Goal: Information Seeking & Learning: Learn about a topic

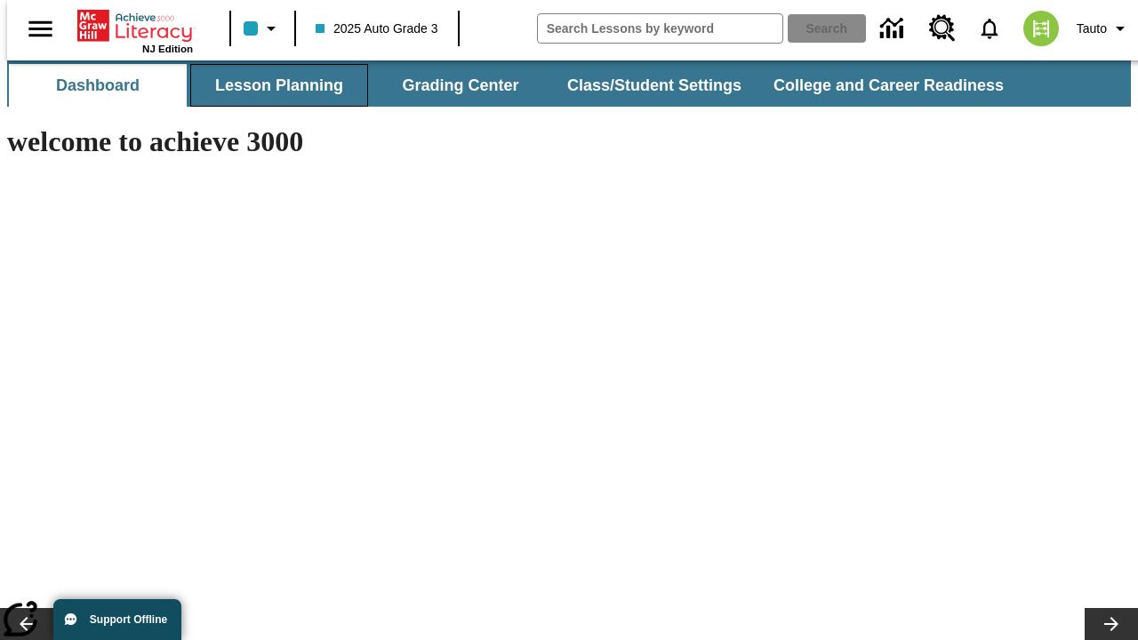
click at [272, 85] on button "Lesson Planning" at bounding box center [279, 85] width 178 height 43
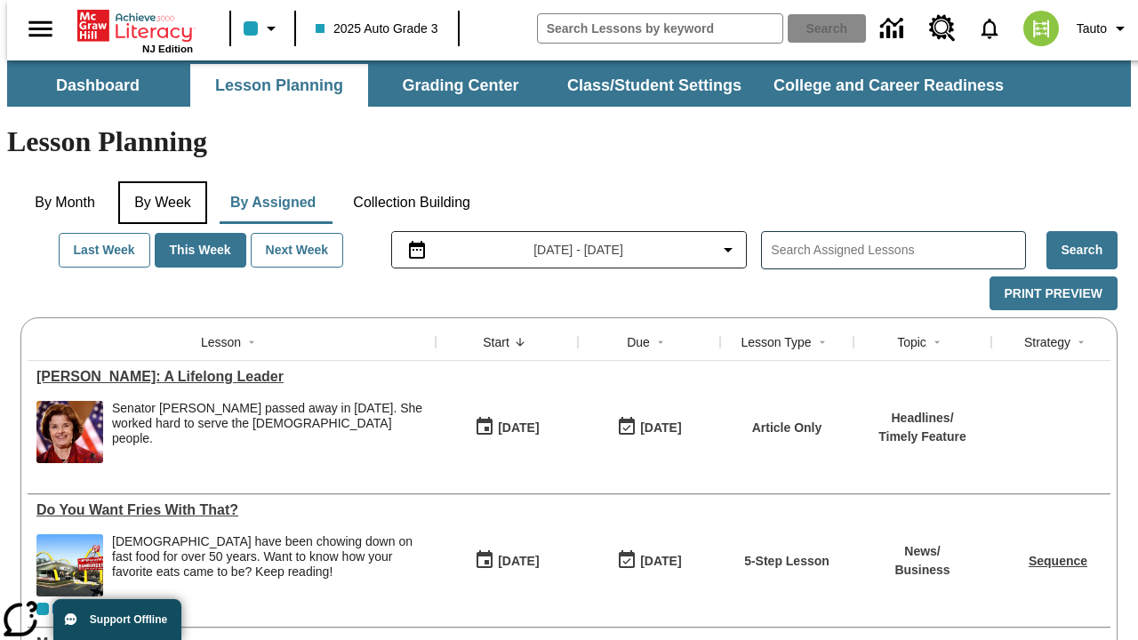
click at [159, 181] on button "By Week" at bounding box center [162, 202] width 89 height 43
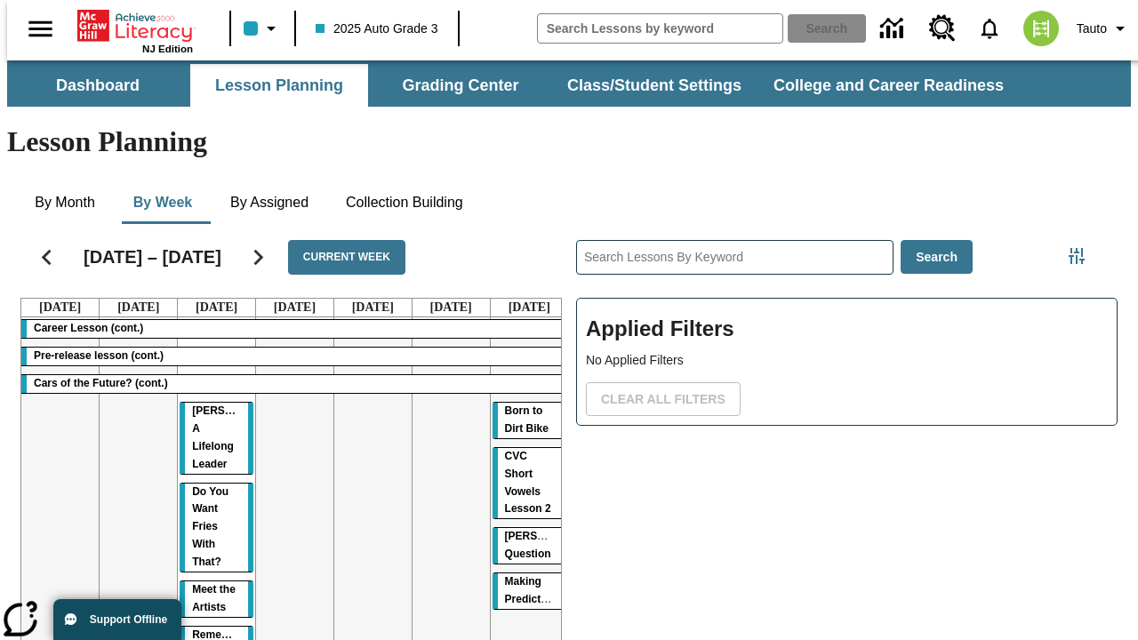
drag, startPoint x: 204, startPoint y: 344, endPoint x: 522, endPoint y: 445, distance: 334.1
click at [522, 445] on tr "Career Lesson (cont.) Pre-release lesson (cont.) Cars of the Future? (cont.) [P…" at bounding box center [294, 574] width 547 height 514
